Goal: Task Accomplishment & Management: Manage account settings

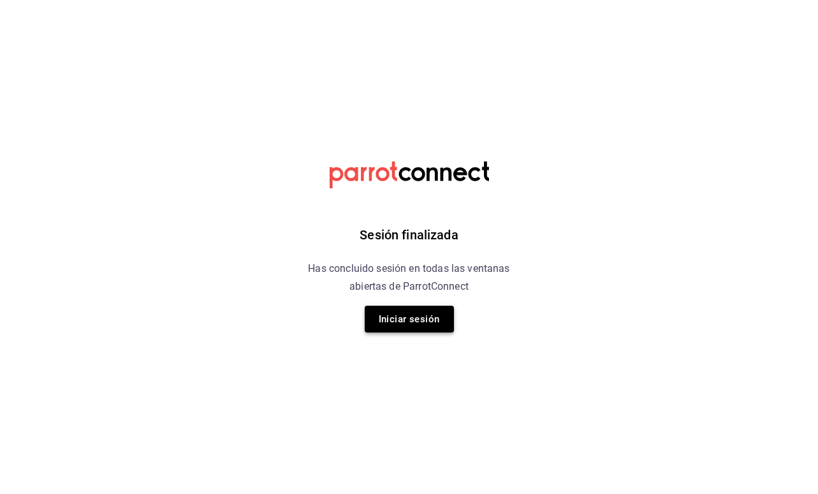
click at [397, 317] on button "Iniciar sesión" at bounding box center [409, 318] width 89 height 27
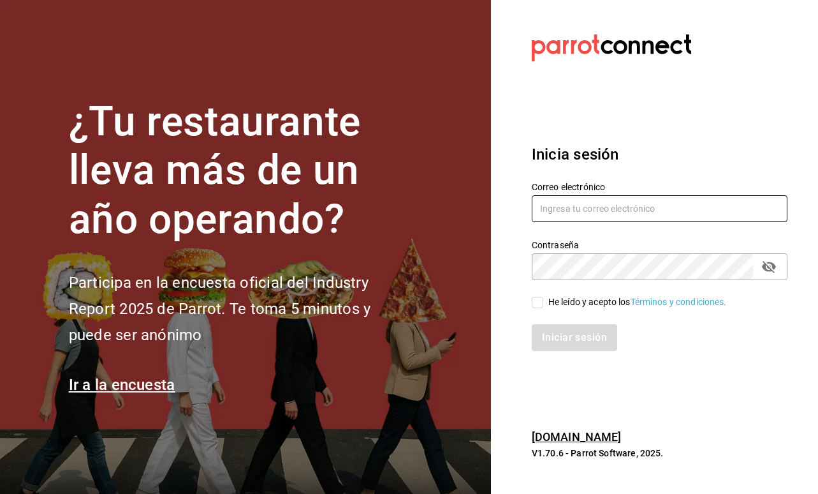
click at [610, 209] on input "text" at bounding box center [660, 208] width 256 height 27
type input "[EMAIL_ADDRESS][DOMAIN_NAME]"
click at [533, 302] on input "He leído y acepto los Términos y condiciones." at bounding box center [537, 302] width 11 height 11
checkbox input "true"
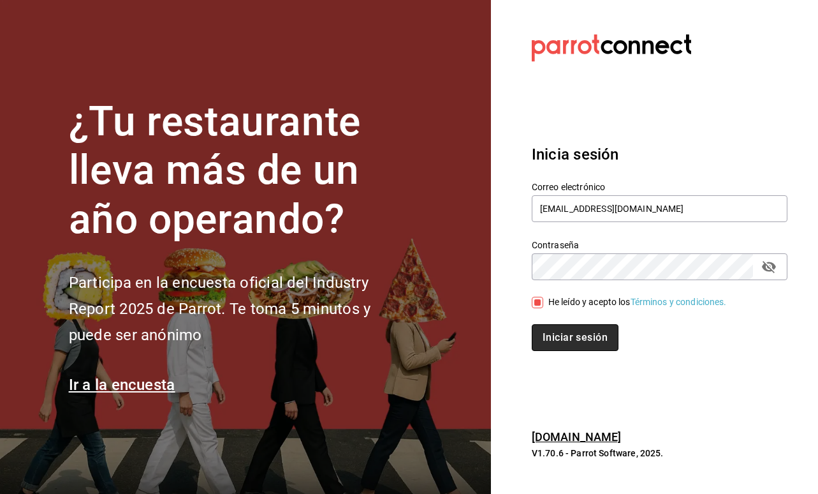
click at [568, 346] on button "Iniciar sesión" at bounding box center [575, 337] width 87 height 27
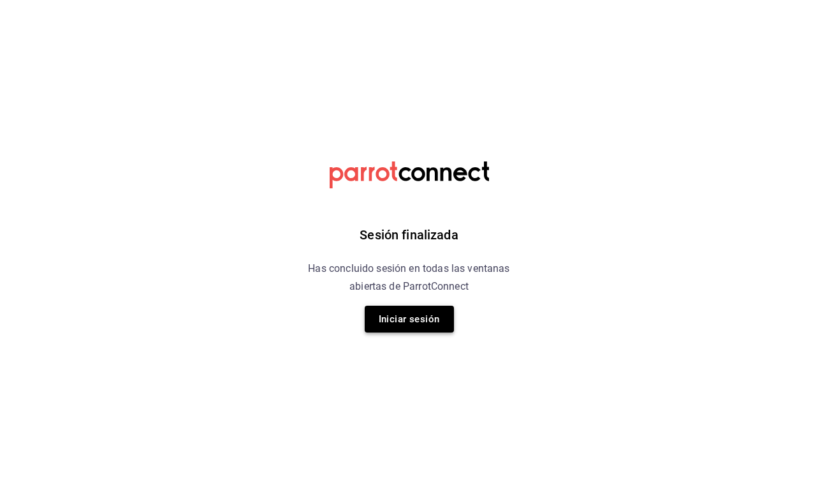
click at [433, 328] on button "Iniciar sesión" at bounding box center [409, 318] width 89 height 27
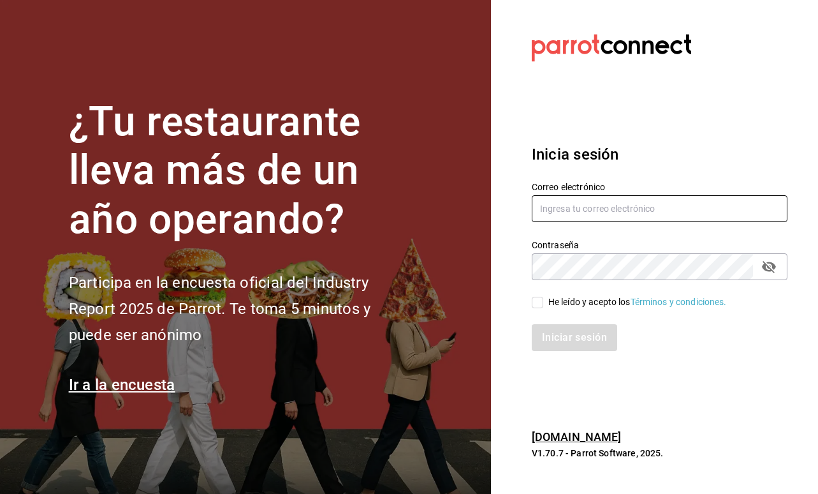
click at [551, 202] on input "text" at bounding box center [660, 208] width 256 height 27
type input "javiersandovalm8@gmail.com"
click at [535, 304] on input "He leído y acepto los Términos y condiciones." at bounding box center [537, 302] width 11 height 11
checkbox input "true"
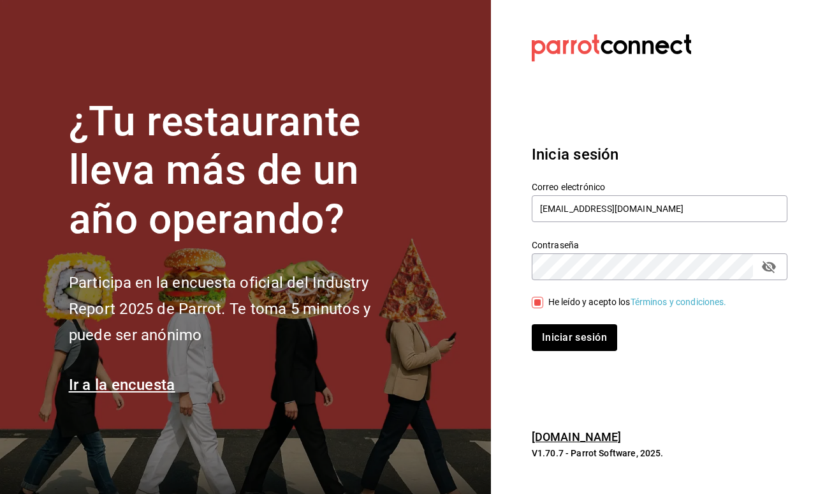
click at [557, 322] on div "Iniciar sesión" at bounding box center [652, 330] width 271 height 42
click at [559, 329] on button "Iniciar sesión" at bounding box center [575, 337] width 87 height 27
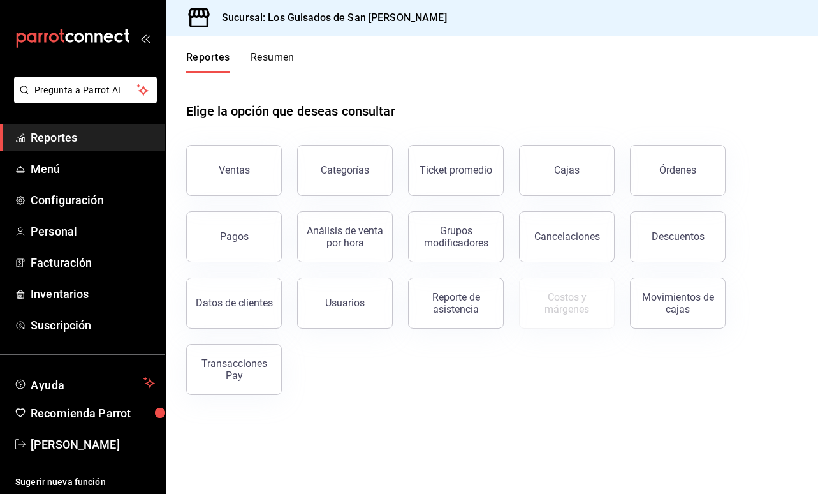
click at [277, 61] on button "Resumen" at bounding box center [273, 62] width 44 height 22
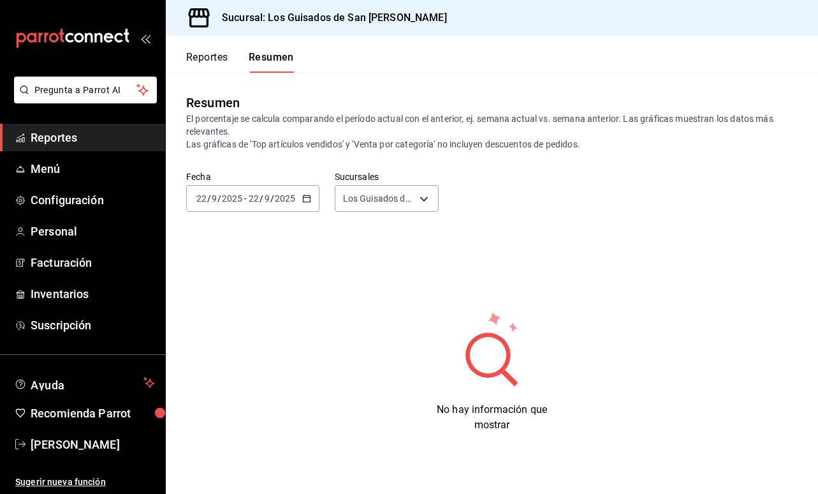
click at [287, 205] on div "2025-09-22 22 / 9 / 2025 - 2025-09-22 22 / 9 / 2025" at bounding box center [252, 198] width 133 height 27
click at [254, 326] on span "Mes actual" at bounding box center [246, 322] width 99 height 13
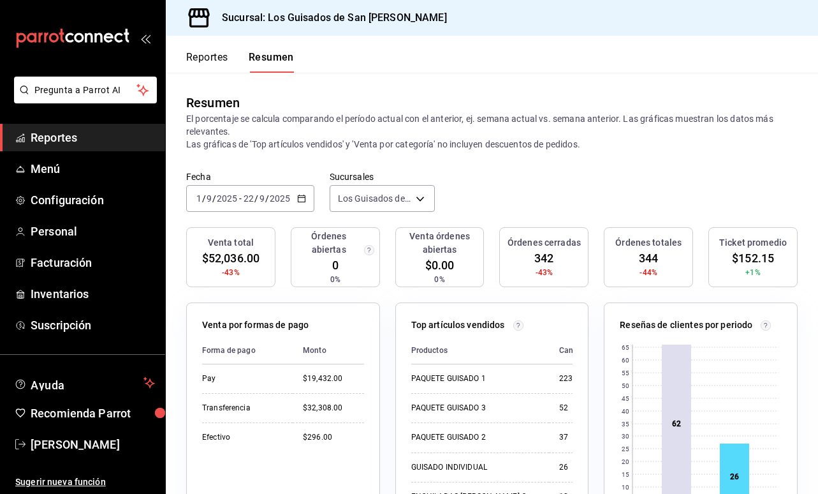
click at [299, 185] on div "2025-09-01 1 / 9 / 2025 - 2025-09-22 22 / 9 / 2025" at bounding box center [250, 198] width 128 height 27
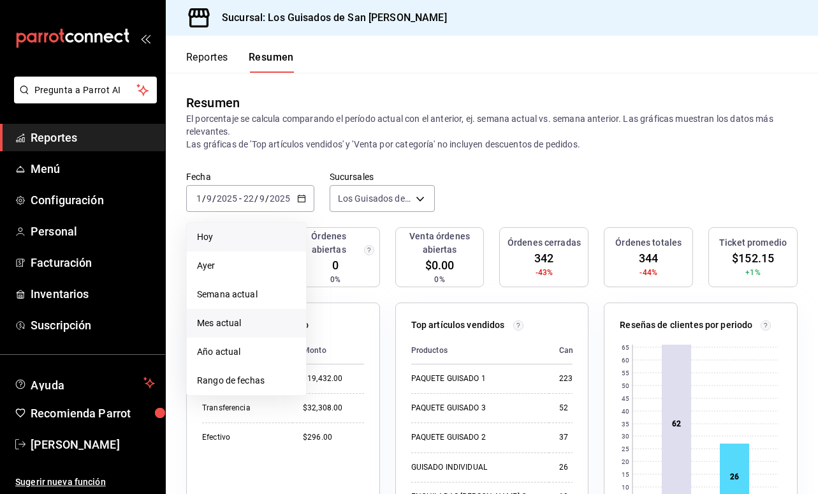
click at [249, 244] on li "Hoy" at bounding box center [246, 237] width 119 height 29
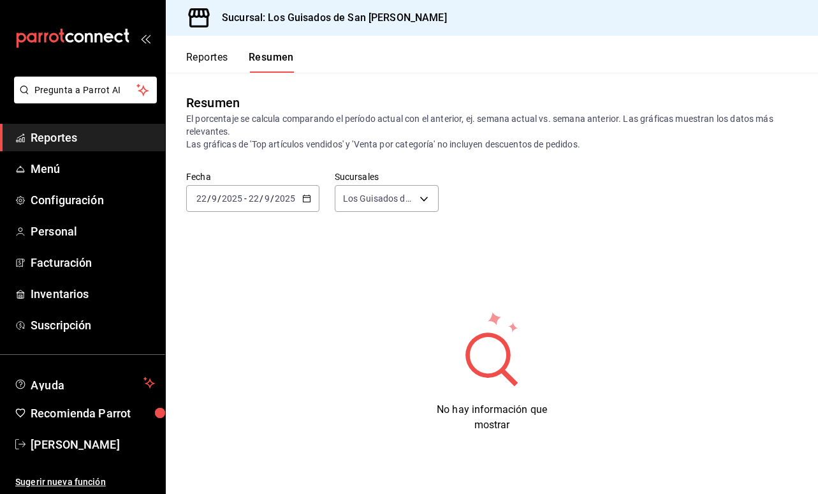
click at [277, 72] on span at bounding box center [272, 71] width 45 height 1
click at [270, 187] on div "2025-09-22 22 / 9 / 2025 - 2025-09-22 22 / 9 / 2025" at bounding box center [252, 198] width 133 height 27
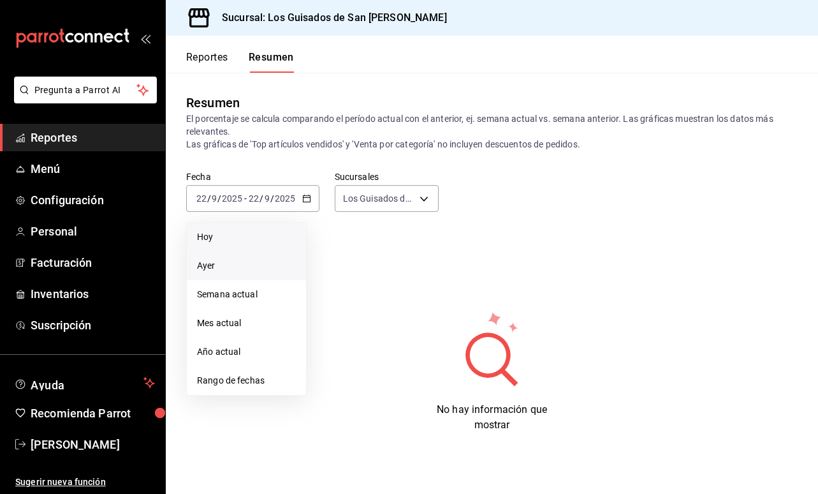
click at [248, 265] on span "Ayer" at bounding box center [246, 265] width 99 height 13
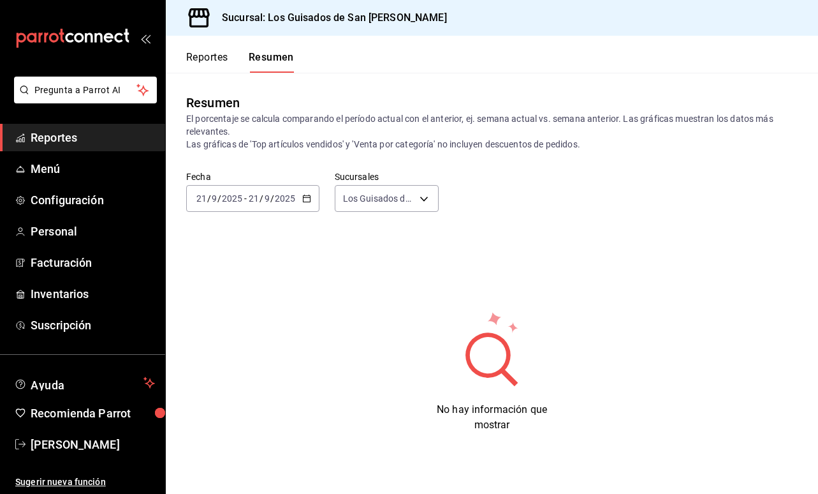
click at [268, 207] on div "2025-09-21 21 / 9 / 2025 - 2025-09-21 21 / 9 / 2025" at bounding box center [252, 198] width 133 height 27
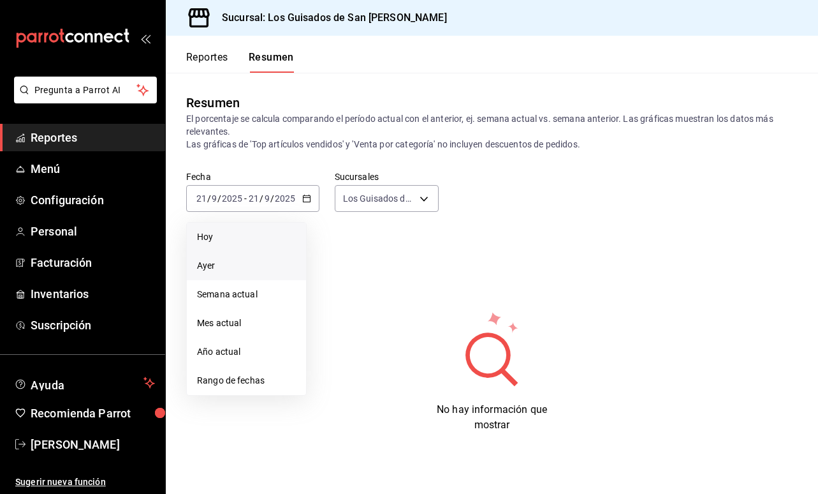
click at [247, 235] on span "Hoy" at bounding box center [246, 236] width 99 height 13
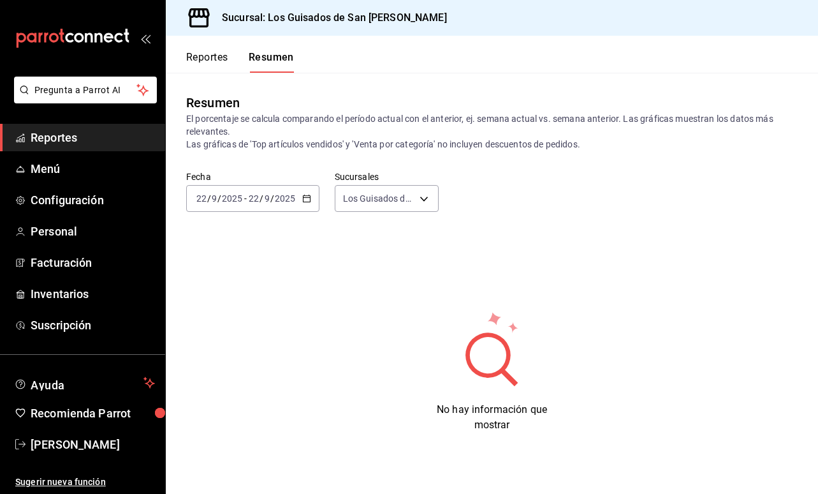
click at [285, 198] on input "2025" at bounding box center [285, 198] width 22 height 10
click at [290, 207] on div "2025-09-22 22 / 9 / 2025 - 2025-09-22 22 / 9 / 2025" at bounding box center [252, 198] width 133 height 27
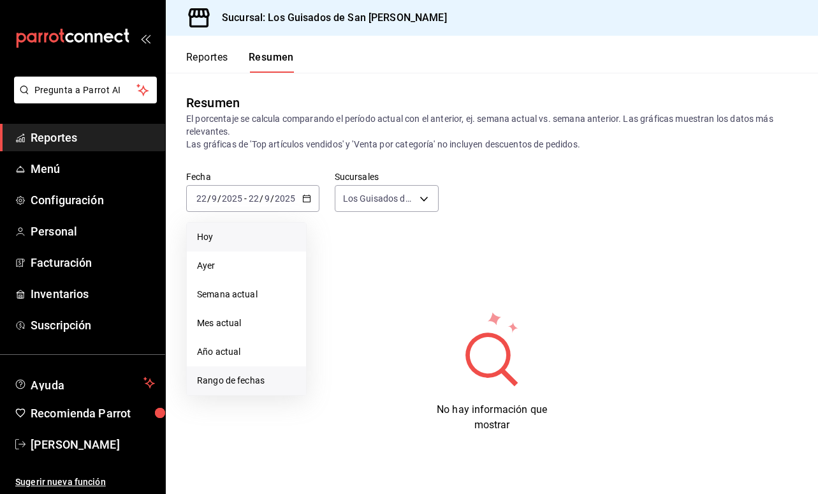
click at [271, 382] on span "Rango de fechas" at bounding box center [246, 380] width 99 height 13
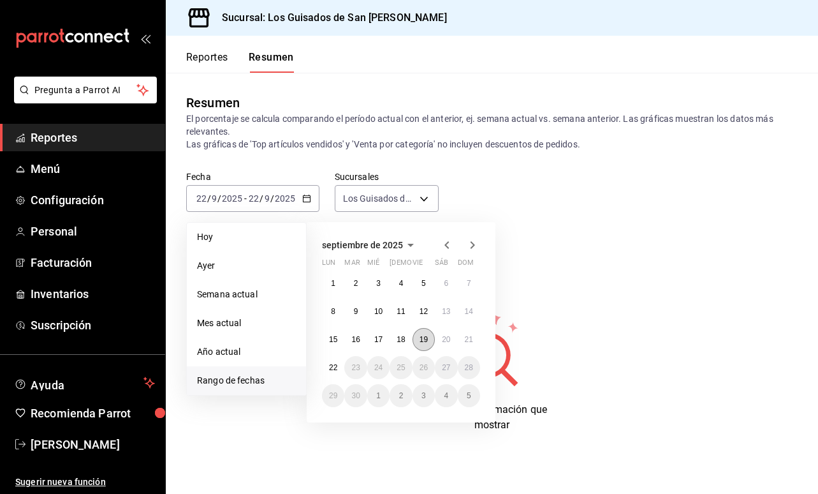
click at [428, 335] on button "19" at bounding box center [424, 339] width 22 height 23
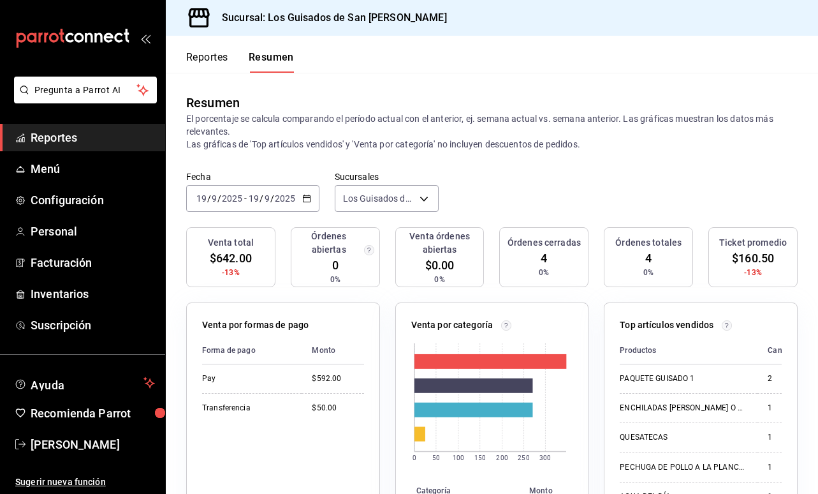
click at [244, 203] on span "-" at bounding box center [245, 198] width 3 height 10
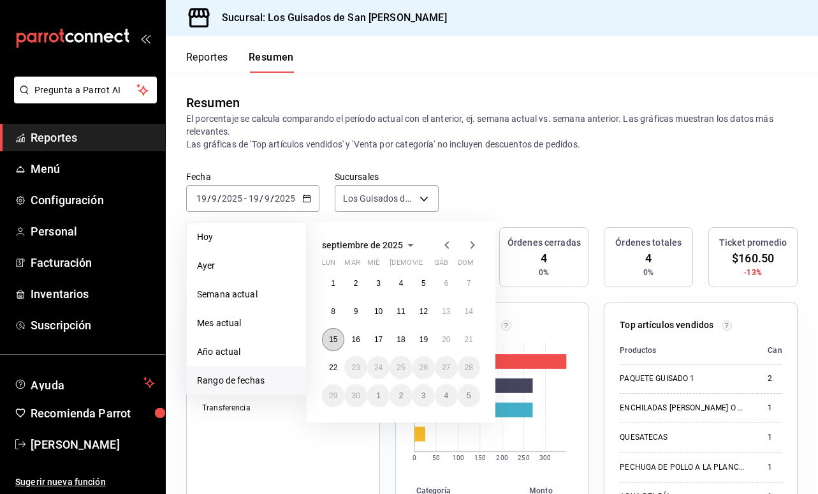
click at [337, 337] on abbr "15" at bounding box center [333, 339] width 8 height 9
click at [425, 342] on abbr "19" at bounding box center [424, 339] width 8 height 9
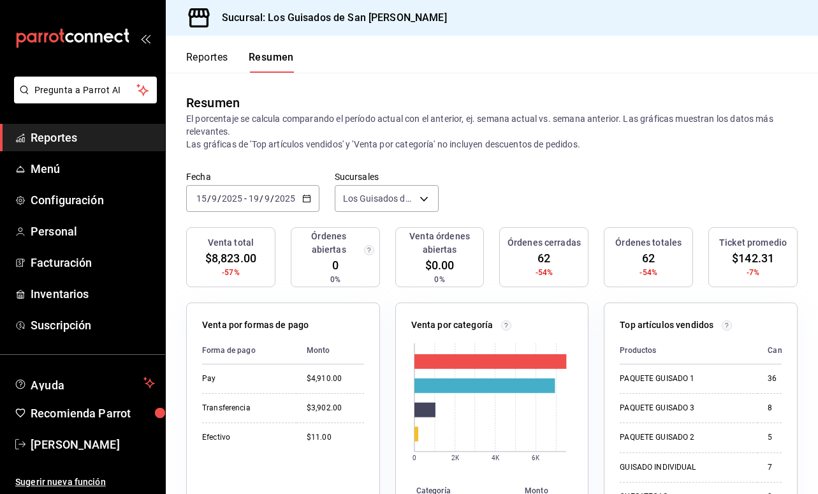
click at [291, 203] on input "2025" at bounding box center [285, 198] width 22 height 10
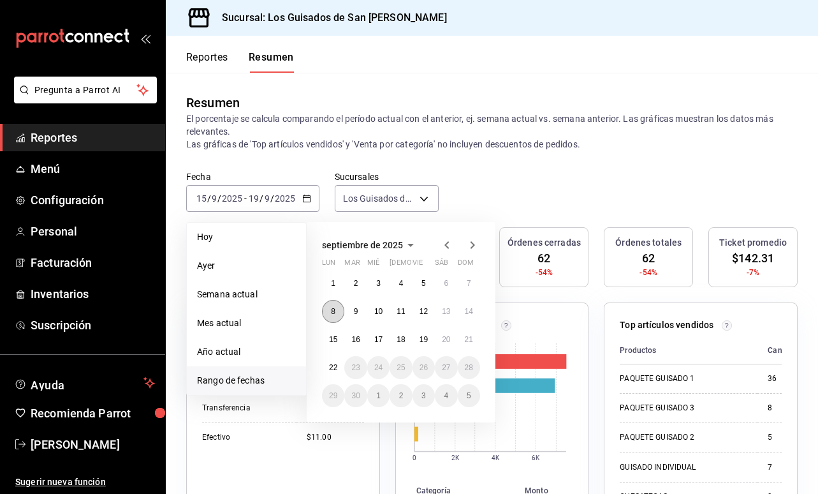
click at [332, 316] on button "8" at bounding box center [333, 311] width 22 height 23
click at [432, 321] on div "1 2 3 4 5 6 7 8 9 10 11 12 13 14 15 16 17 18 19 20 21 22 23 24 25 26 27 28 29 3…" at bounding box center [401, 339] width 158 height 135
click at [429, 313] on button "12" at bounding box center [424, 311] width 22 height 23
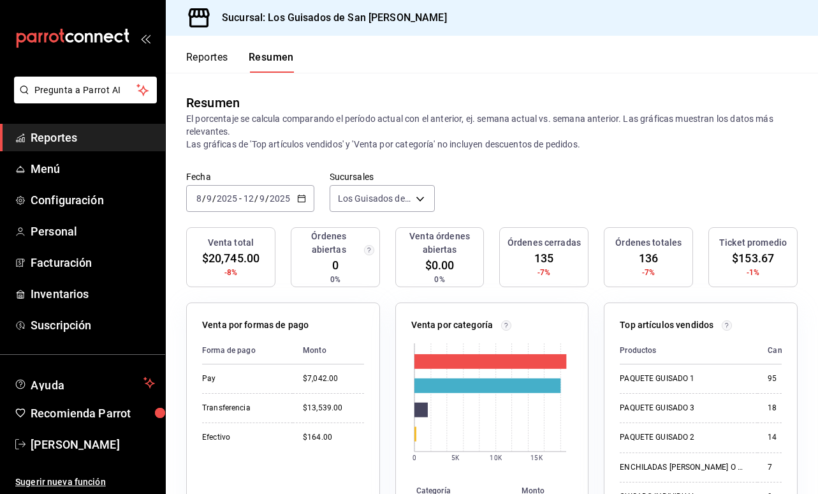
click at [250, 200] on input "12" at bounding box center [248, 198] width 11 height 10
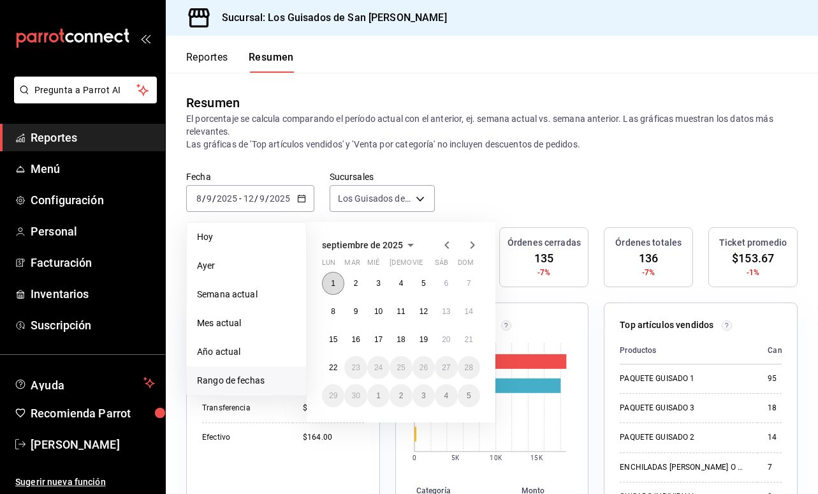
click at [332, 285] on abbr "1" at bounding box center [333, 283] width 4 height 9
click at [427, 285] on button "5" at bounding box center [424, 283] width 22 height 23
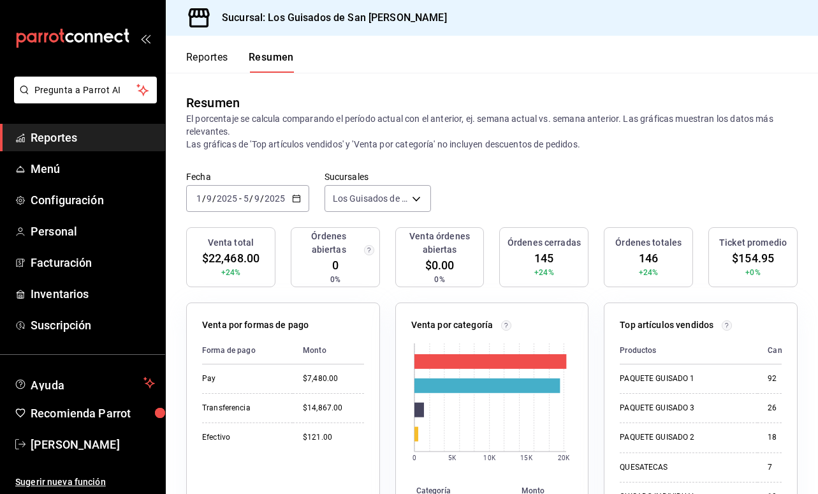
click at [267, 205] on div "2025-09-01 1 / 9 / 2025 - 2025-09-05 5 / 9 / 2025" at bounding box center [247, 198] width 123 height 27
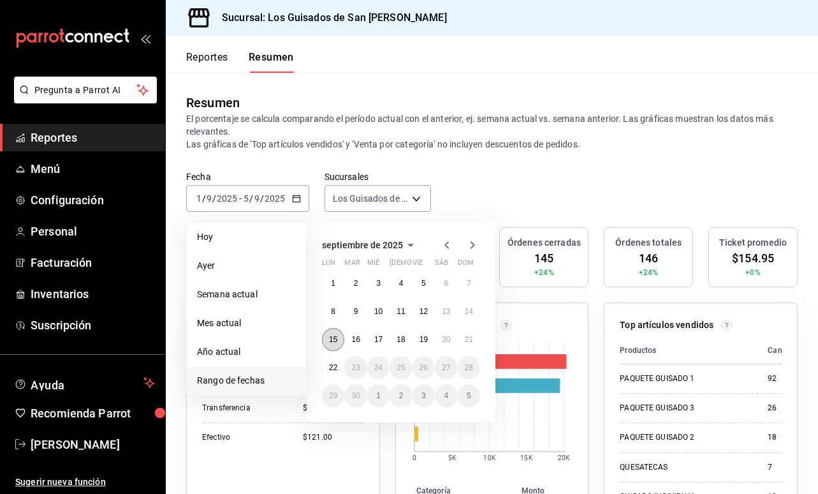
click at [337, 334] on button "15" at bounding box center [333, 339] width 22 height 23
click at [430, 341] on button "19" at bounding box center [424, 339] width 22 height 23
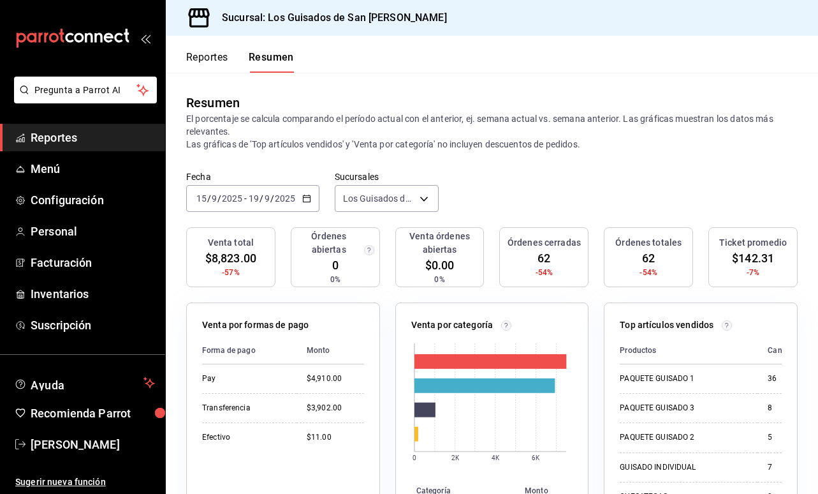
click at [295, 206] on div "2025-09-15 15 / 9 / 2025 - 2025-09-19 19 / 9 / 2025" at bounding box center [252, 198] width 133 height 27
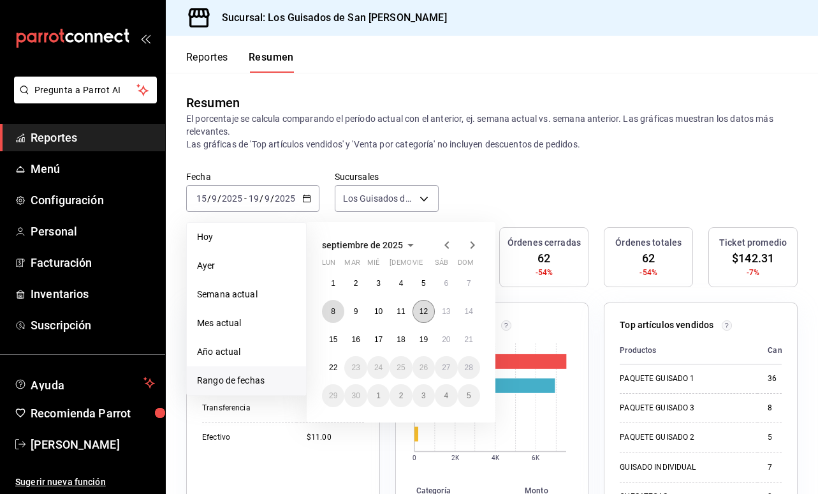
drag, startPoint x: 337, startPoint y: 312, endPoint x: 422, endPoint y: 321, distance: 85.9
click at [339, 312] on button "8" at bounding box center [333, 311] width 22 height 23
click at [435, 321] on div "1 2 3 4 5 6 7 8 9 10 11 12 13 14 15 16 17 18 19 20 21 22 23 24 25 26 27 28 29 3…" at bounding box center [401, 339] width 158 height 135
click at [433, 315] on button "12" at bounding box center [424, 311] width 22 height 23
